Goal: Task Accomplishment & Management: Manage account settings

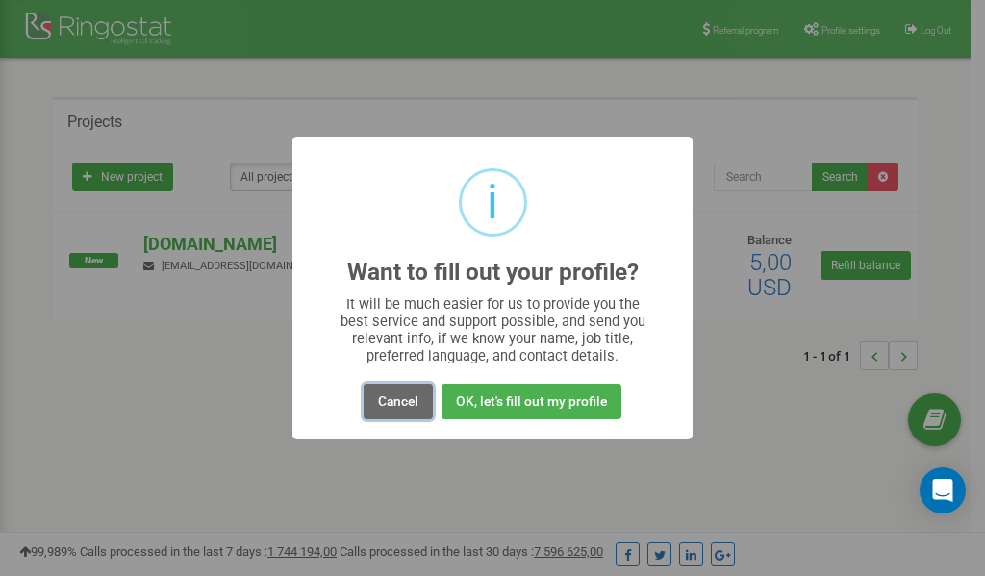
click at [400, 398] on button "Cancel" at bounding box center [398, 402] width 69 height 36
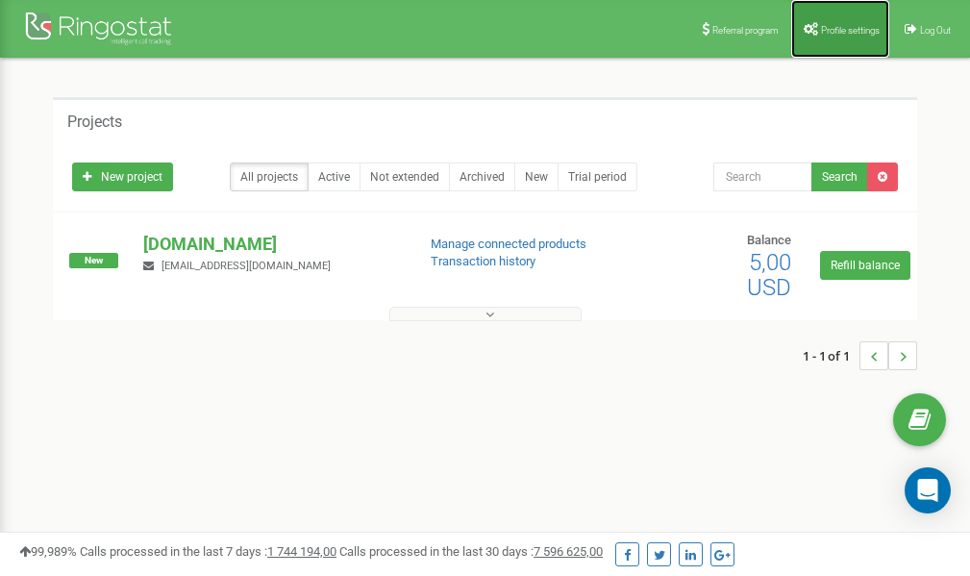
click at [832, 38] on link "Profile settings" at bounding box center [841, 29] width 98 height 58
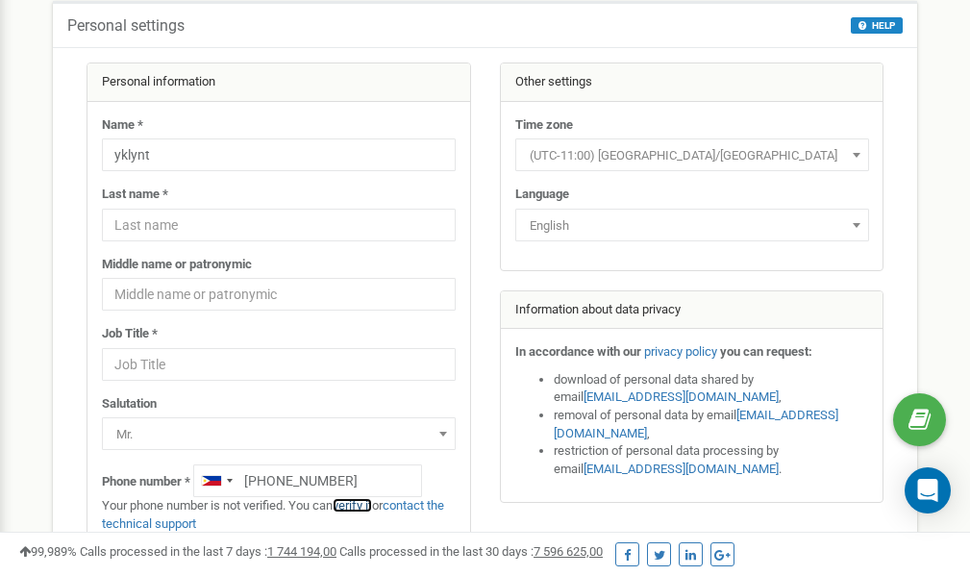
click at [360, 503] on link "verify it" at bounding box center [352, 505] width 39 height 14
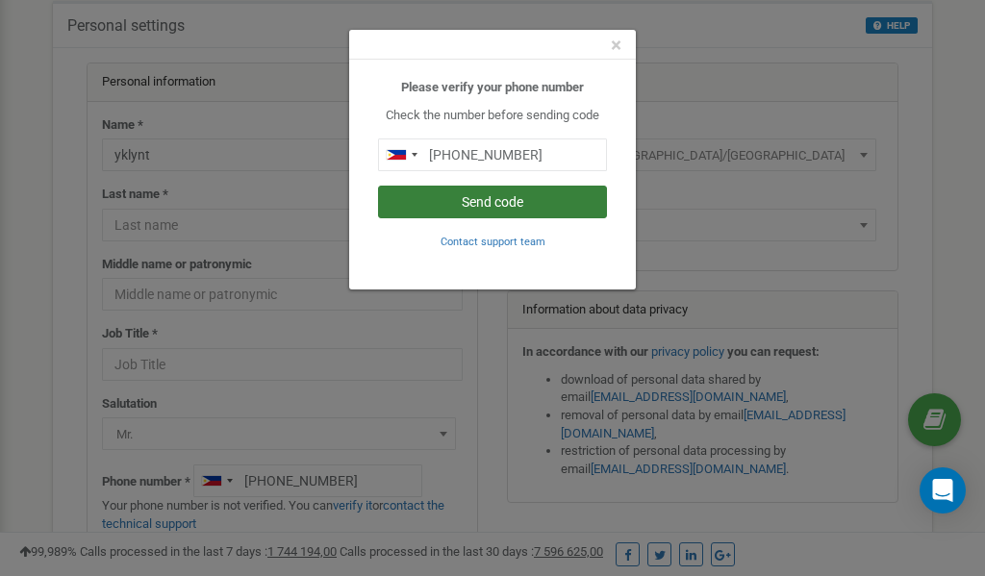
click at [484, 208] on button "Send code" at bounding box center [492, 202] width 229 height 33
